Goal: Task Accomplishment & Management: Complete application form

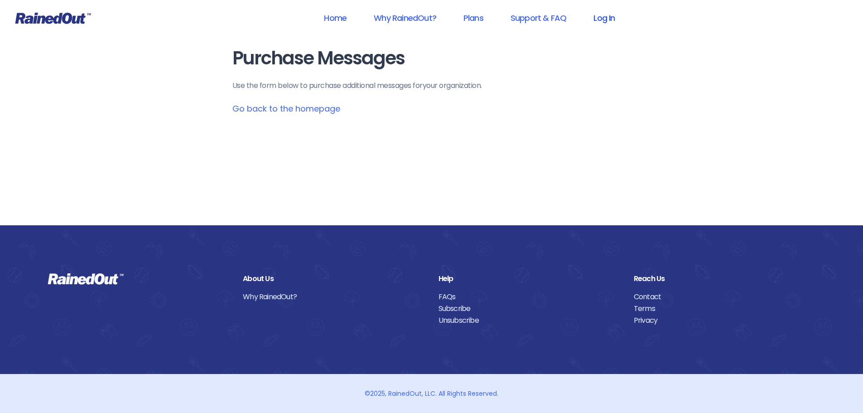
click at [606, 20] on link "Log In" at bounding box center [604, 18] width 45 height 20
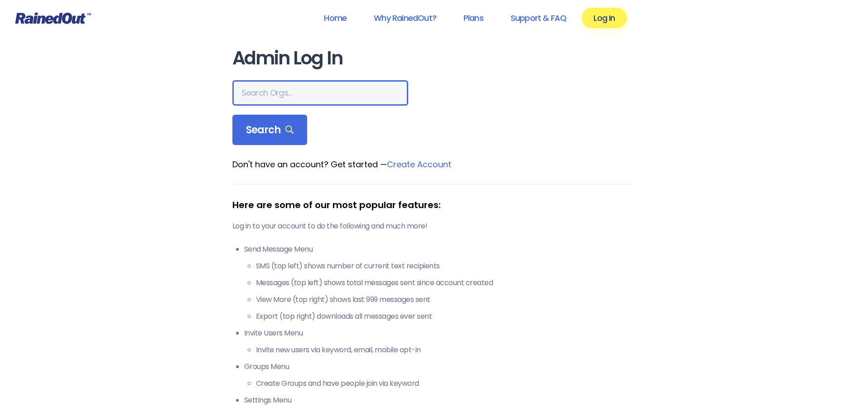
click at [282, 89] on input "text" at bounding box center [320, 92] width 176 height 25
type input "greater [US_STATE]"
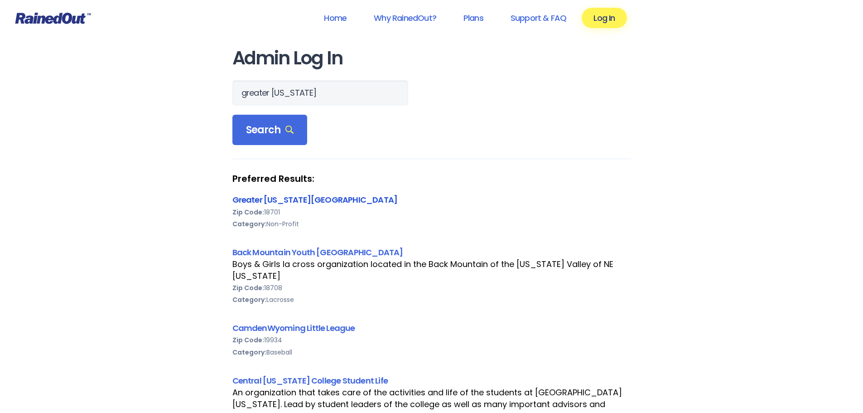
click at [289, 205] on link "Greater [US_STATE][GEOGRAPHIC_DATA]" at bounding box center [314, 199] width 165 height 11
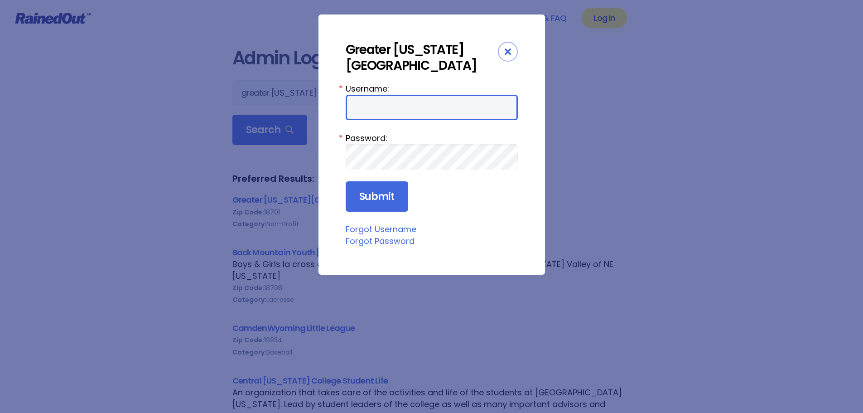
type input "wbYMCA"
drag, startPoint x: 425, startPoint y: 103, endPoint x: 424, endPoint y: 116, distance: 13.2
click at [425, 104] on input "wbYMCA" at bounding box center [432, 107] width 172 height 25
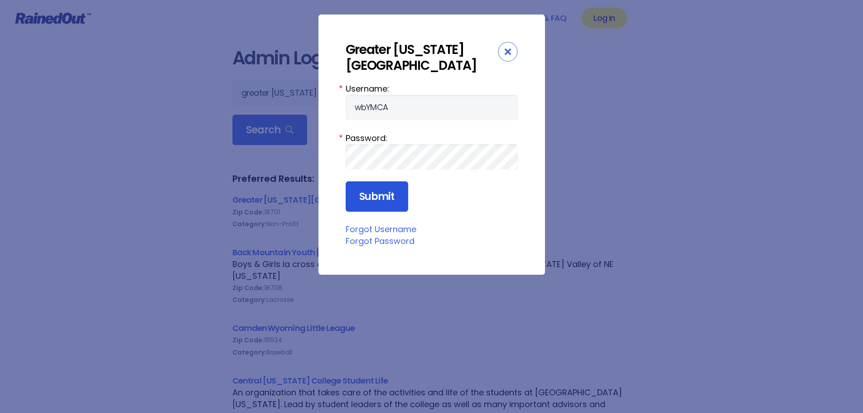
click at [392, 201] on input "Submit" at bounding box center [377, 196] width 63 height 31
